Goal: Navigation & Orientation: Find specific page/section

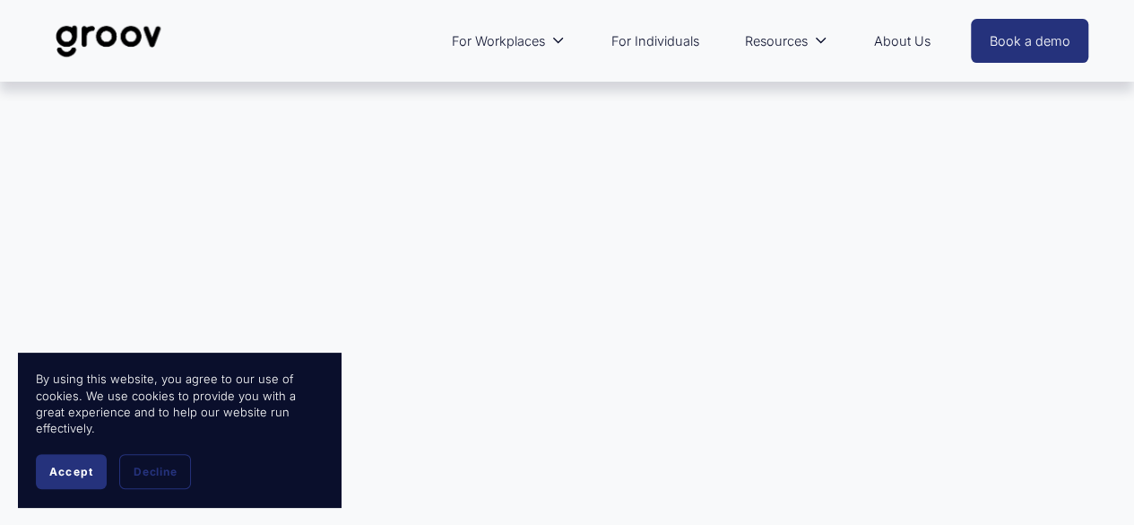
click at [78, 471] on span "Accept" at bounding box center [71, 471] width 44 height 13
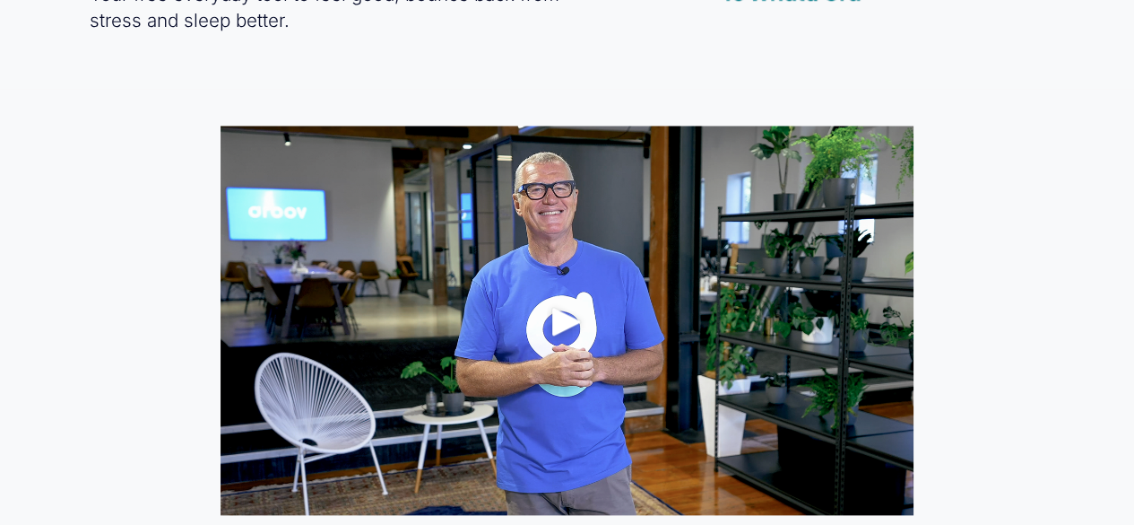
scroll to position [807, 0]
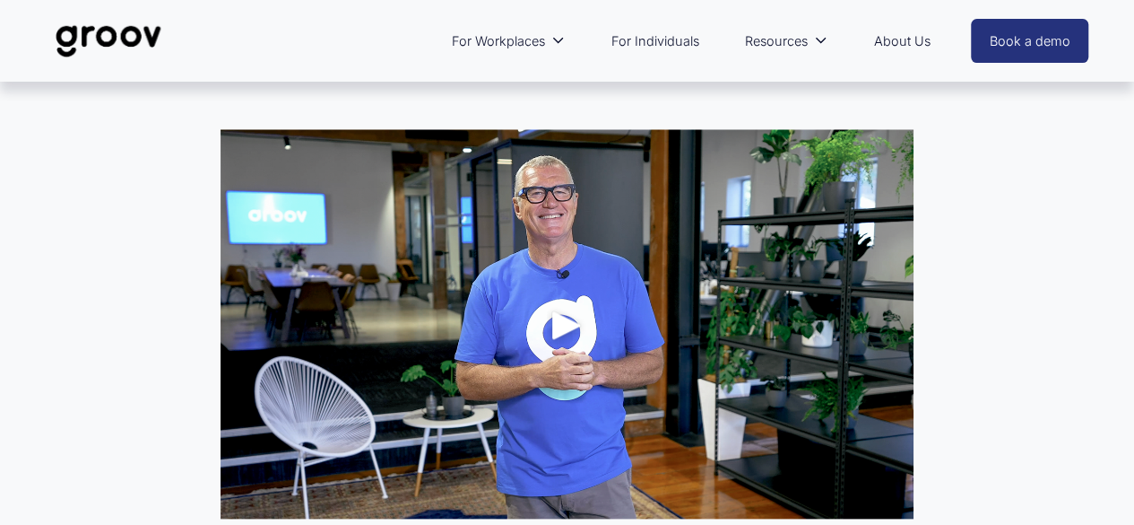
click at [562, 324] on div "Play" at bounding box center [566, 324] width 43 height 43
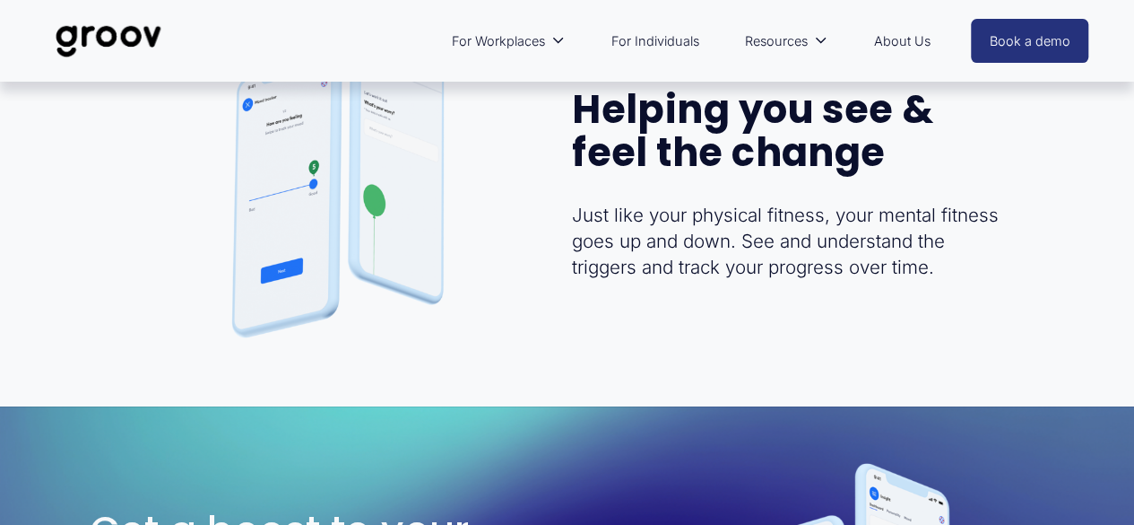
scroll to position [3150, 0]
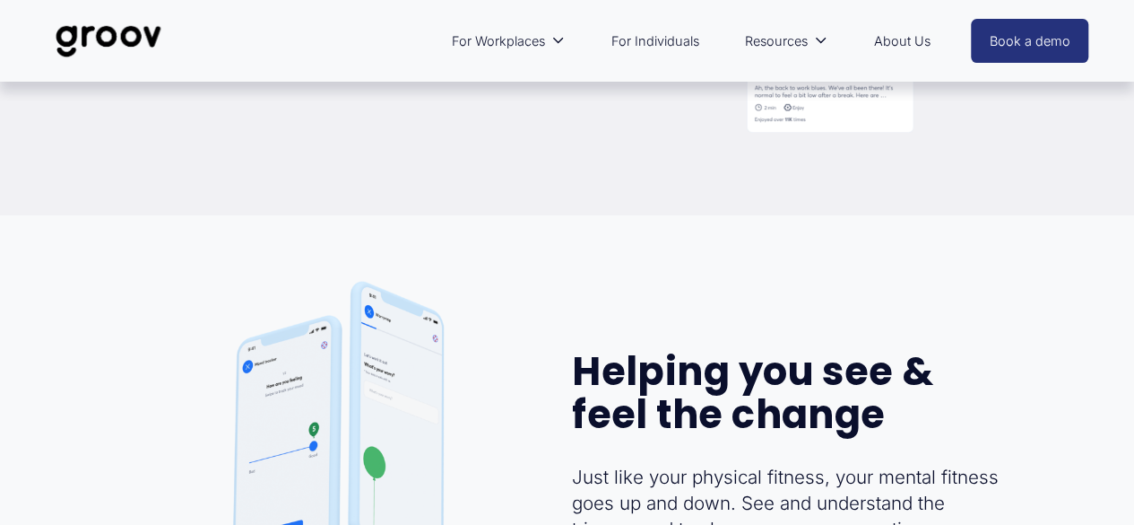
click at [913, 42] on link "About Us" at bounding box center [901, 41] width 74 height 41
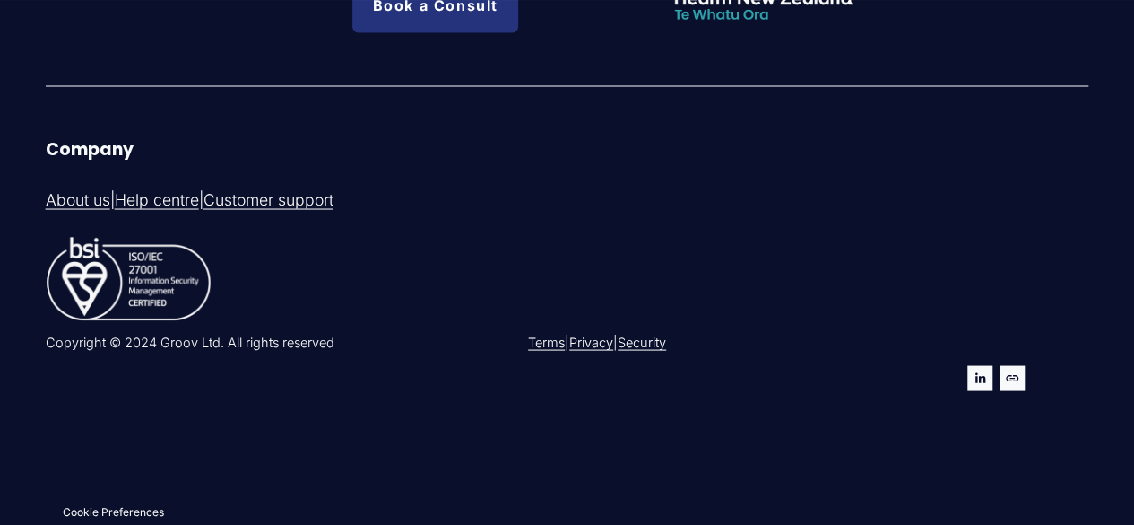
scroll to position [5060, 0]
click at [975, 372] on use "LinkedIn" at bounding box center [980, 377] width 10 height 10
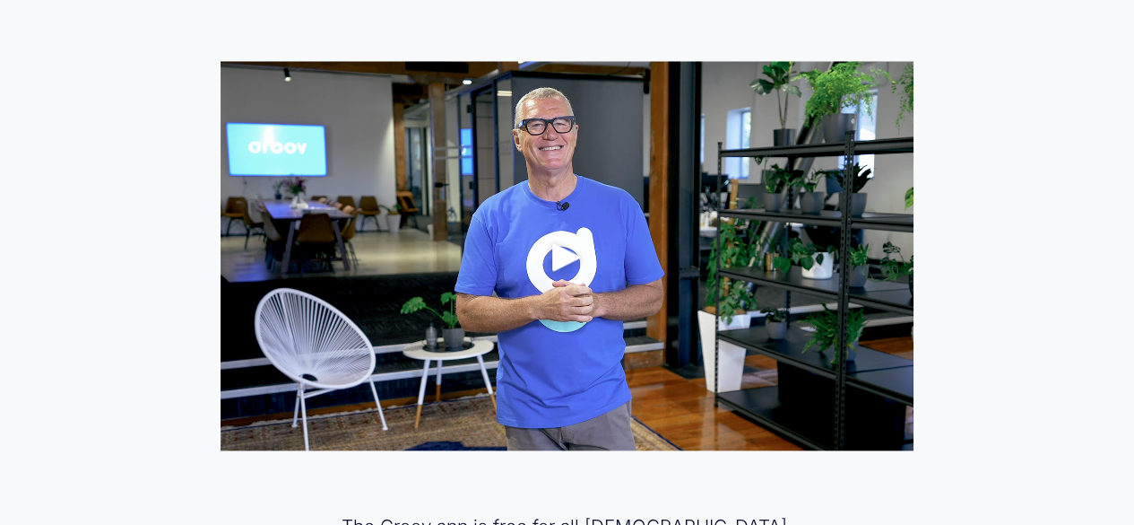
scroll to position [986, 0]
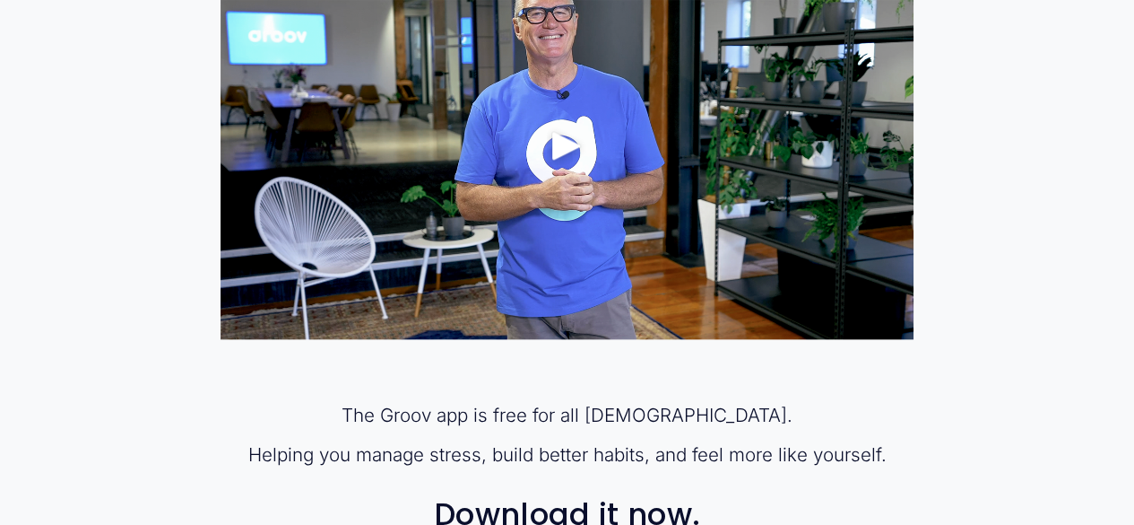
click at [548, 152] on div "Play" at bounding box center [566, 145] width 43 height 43
